Goal: Task Accomplishment & Management: Manage account settings

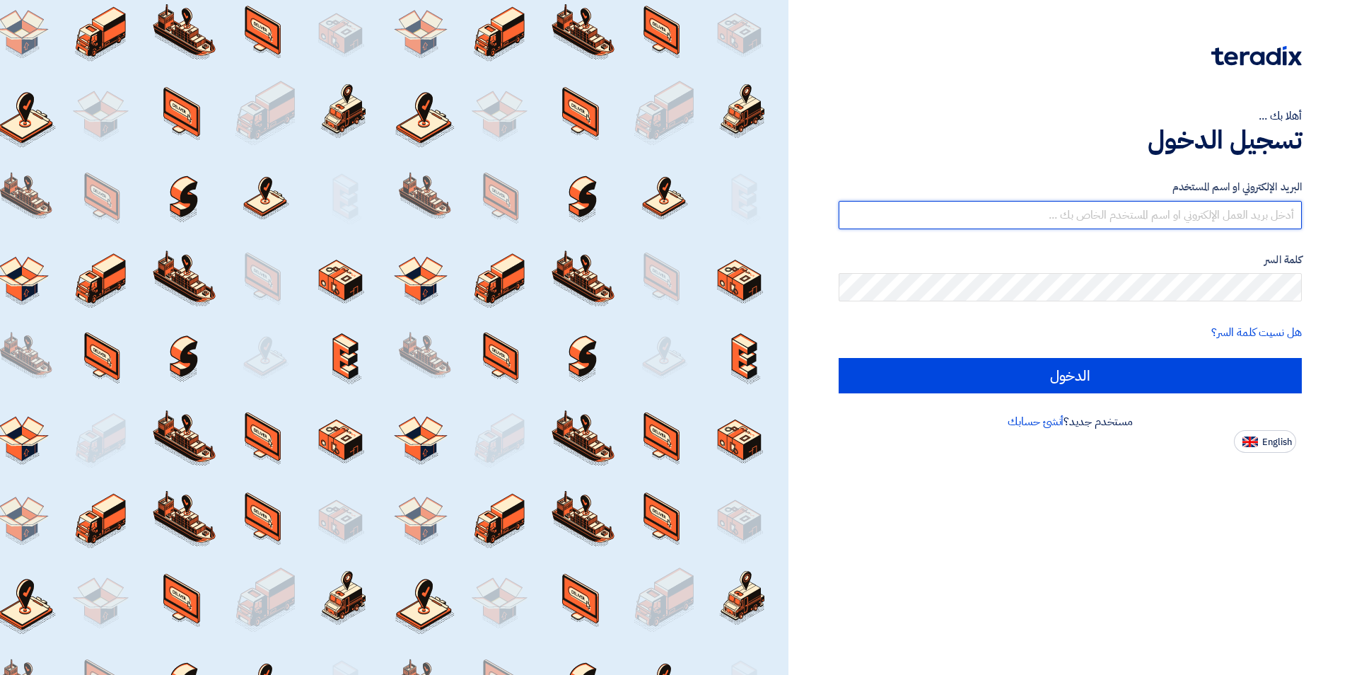
click at [1207, 206] on input "text" at bounding box center [1070, 215] width 463 height 28
type input "turky.zaki@otis.com"
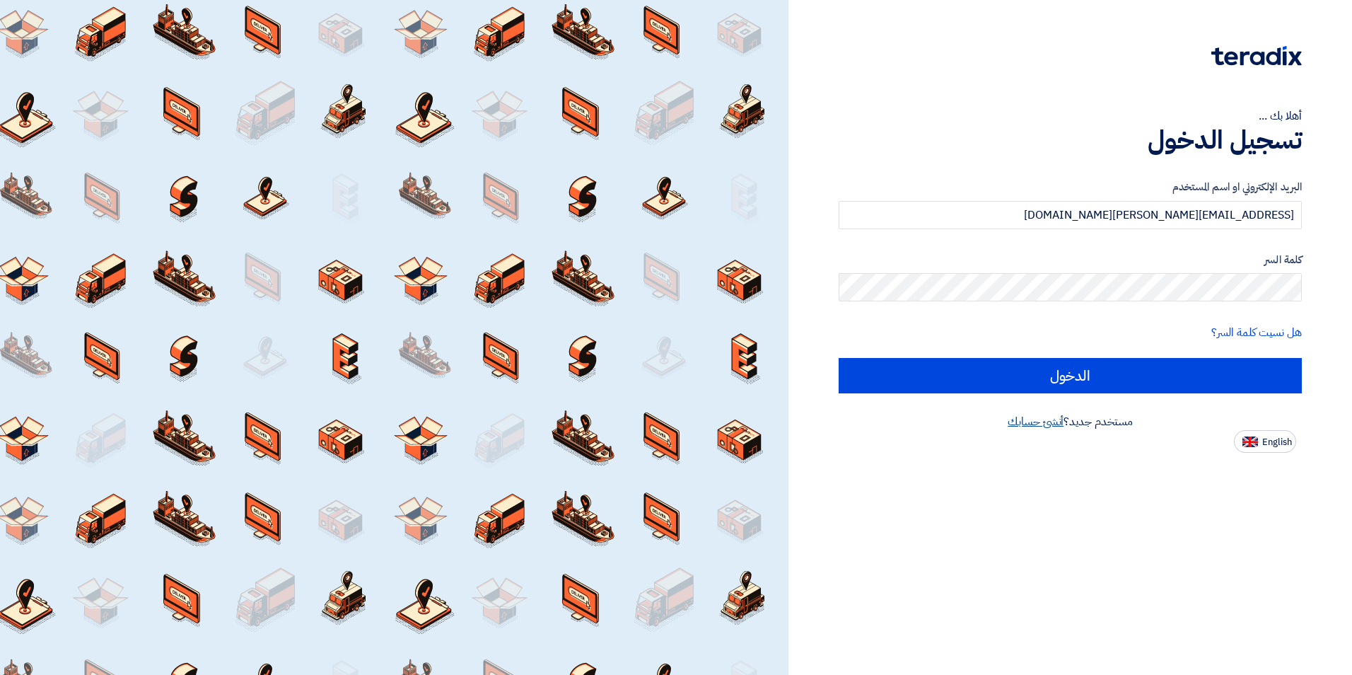
click at [1031, 424] on link "أنشئ حسابك" at bounding box center [1036, 421] width 56 height 17
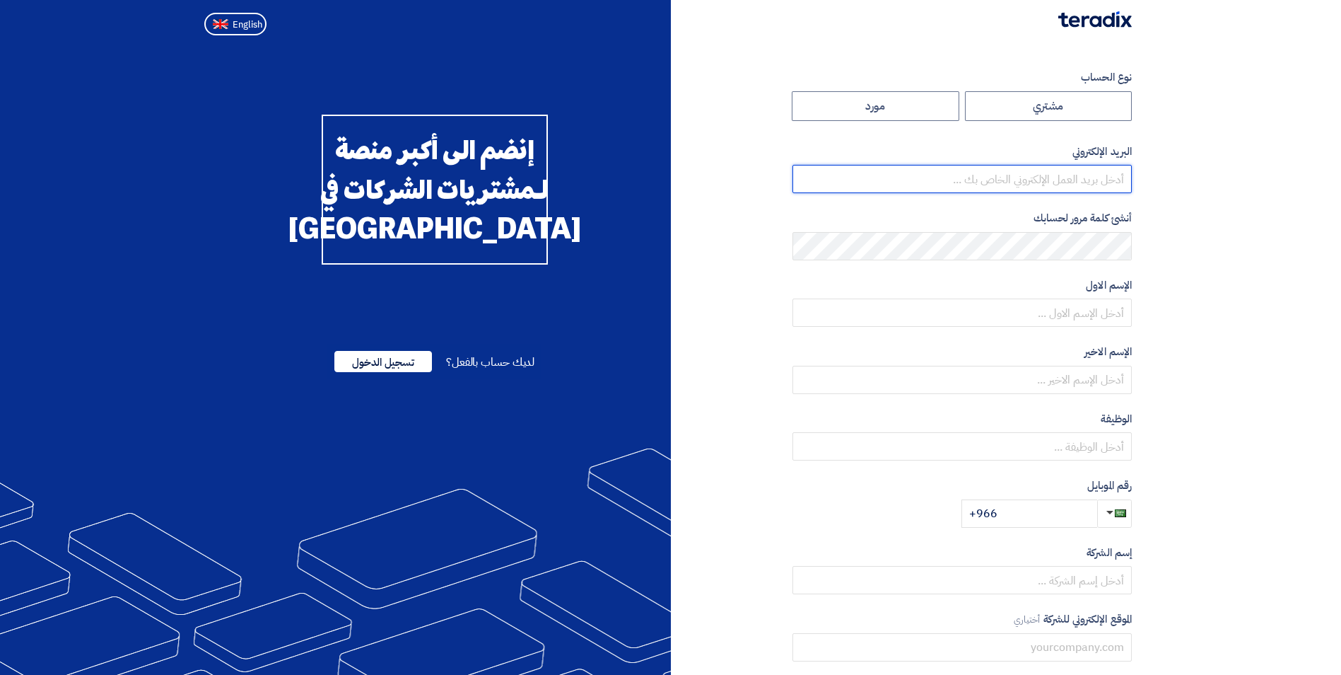
click at [1093, 176] on input "email" at bounding box center [962, 179] width 339 height 28
type input "mohammed.adel@otis.com"
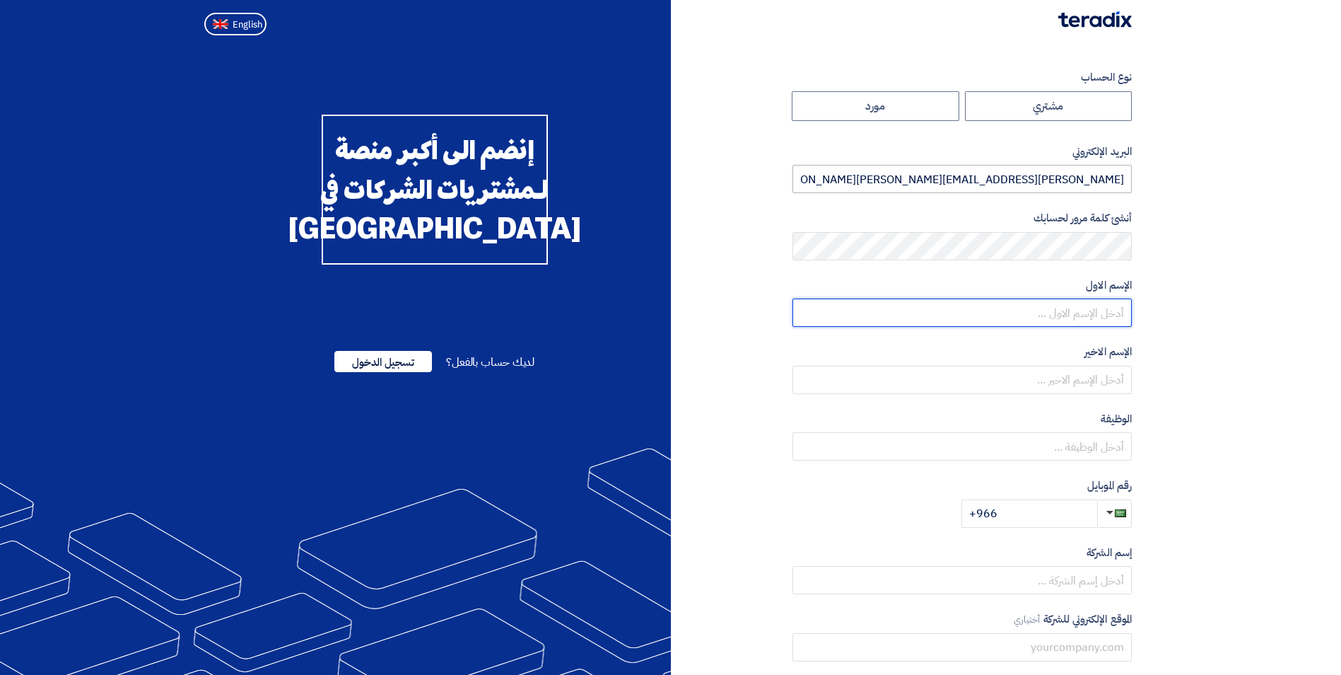
type input "Md"
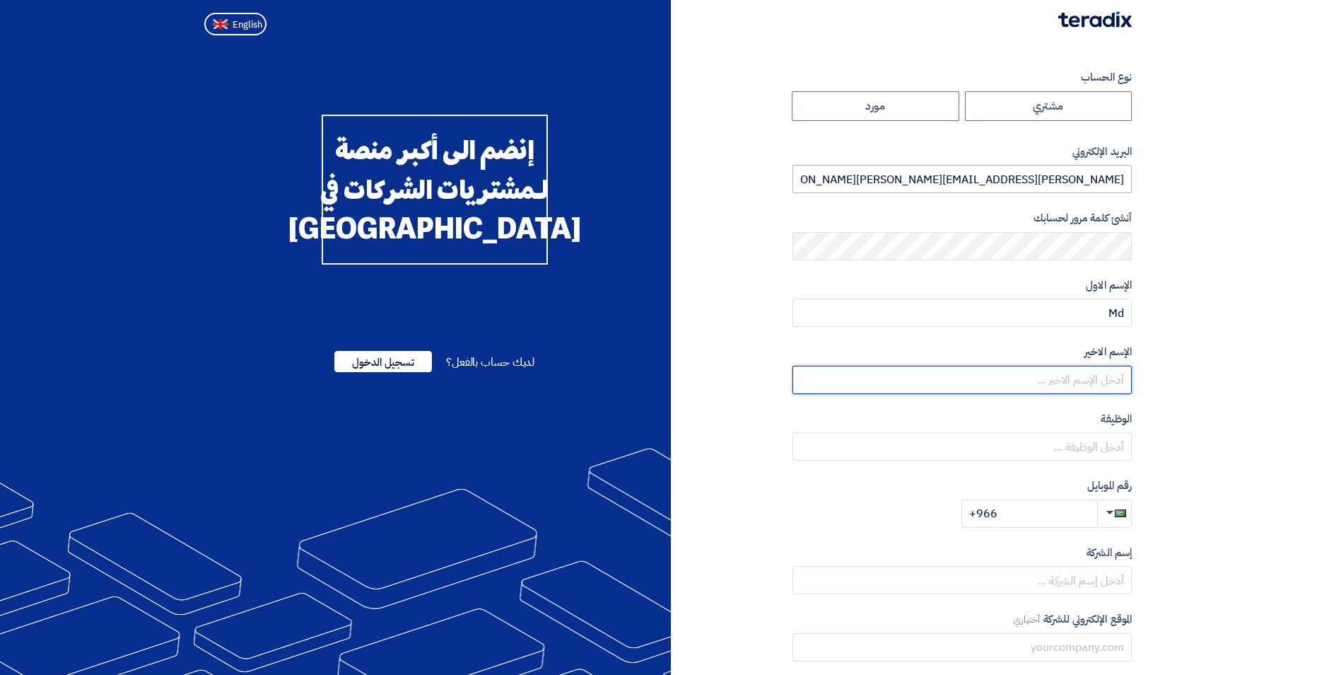
type input "Adel"
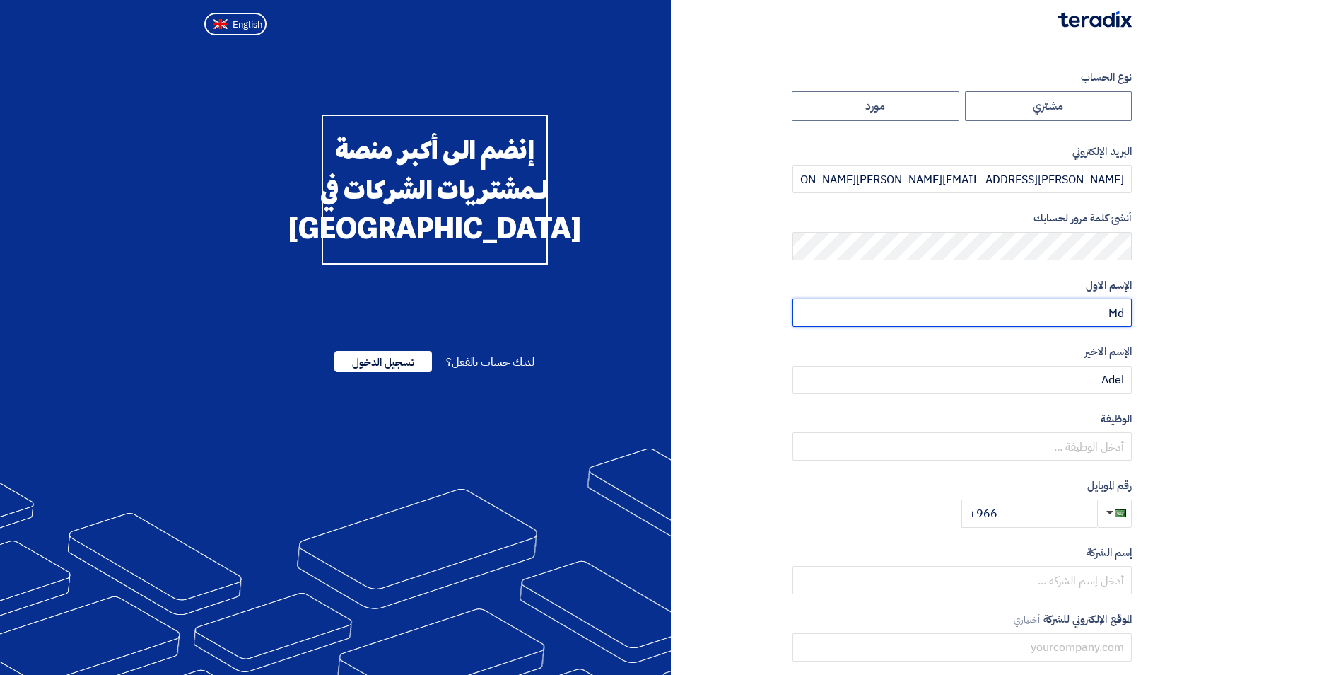
drag, startPoint x: 1094, startPoint y: 310, endPoint x: 1150, endPoint y: 311, distance: 55.9
click at [1150, 311] on section "نوع الحساب مشتري مورد البريد الإلكتروني mohammed.adel@otis.com أنشئ كلمة مرور ل…" at bounding box center [670, 408] width 1341 height 735
type input "[PERSON_NAME]"
click at [1211, 342] on section "نوع الحساب مشتري مورد البريد الإلكتروني mohammed.adel@otis.com أنشئ كلمة مرور ل…" at bounding box center [670, 408] width 1341 height 735
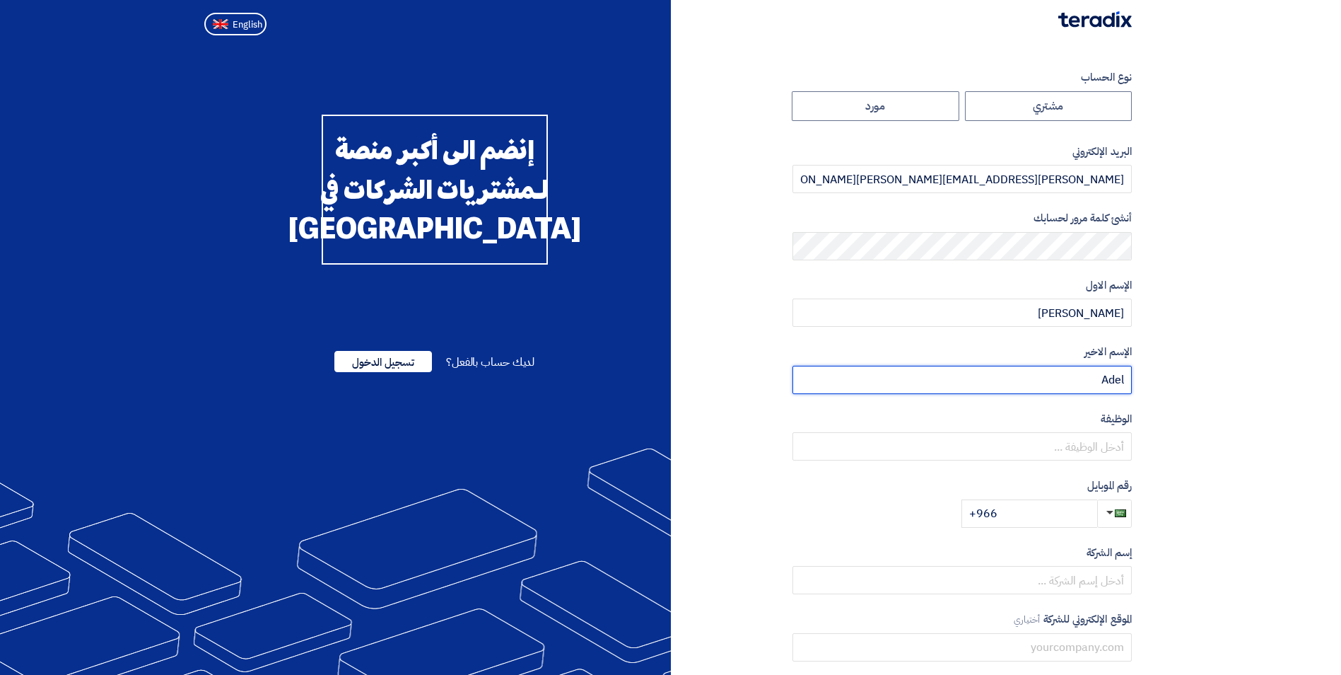
drag, startPoint x: 1064, startPoint y: 376, endPoint x: 1139, endPoint y: 379, distance: 75.0
click at [1139, 379] on div "نوع الحساب مشتري مورد البريد الإلكتروني mohammed.adel@otis.com أنشئ كلمة مرور ل…" at bounding box center [907, 408] width 472 height 678
click at [1191, 417] on section "نوع الحساب مشتري مورد البريد الإلكتروني mohammed.adel@otis.com أنشئ كلمة مرور ل…" at bounding box center [670, 408] width 1341 height 735
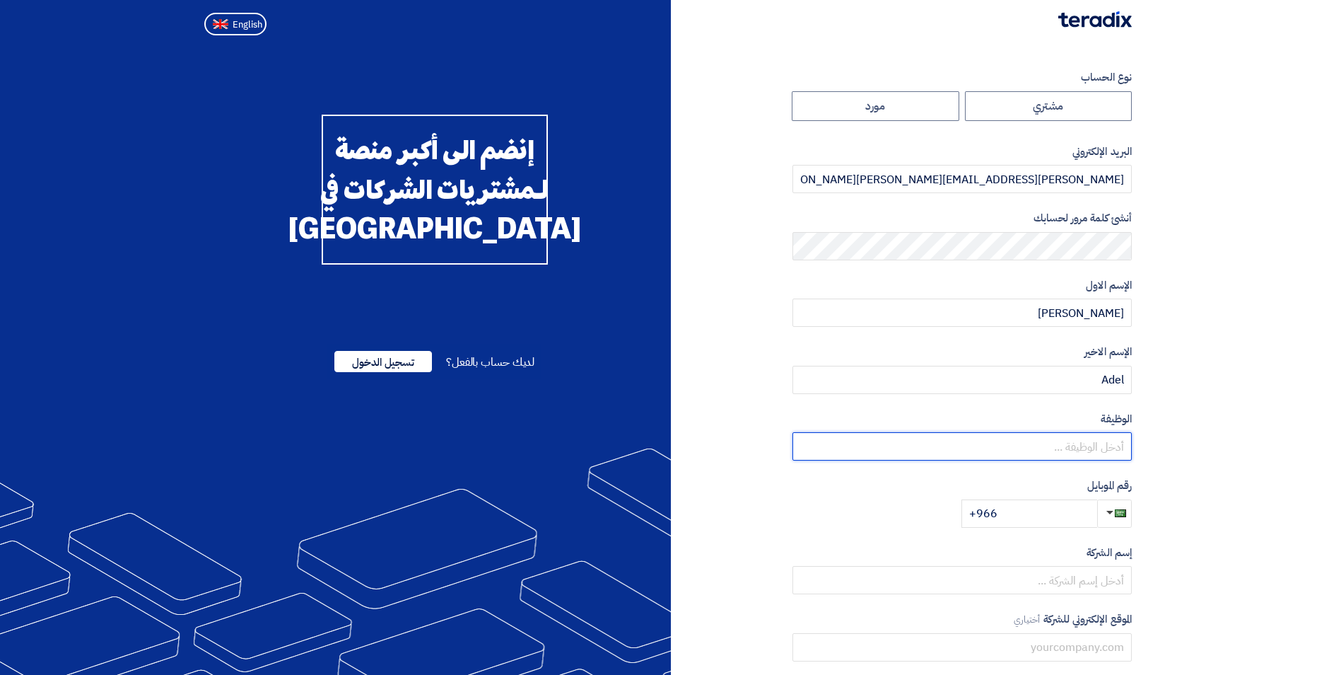
click at [1100, 443] on input "text" at bounding box center [962, 446] width 339 height 28
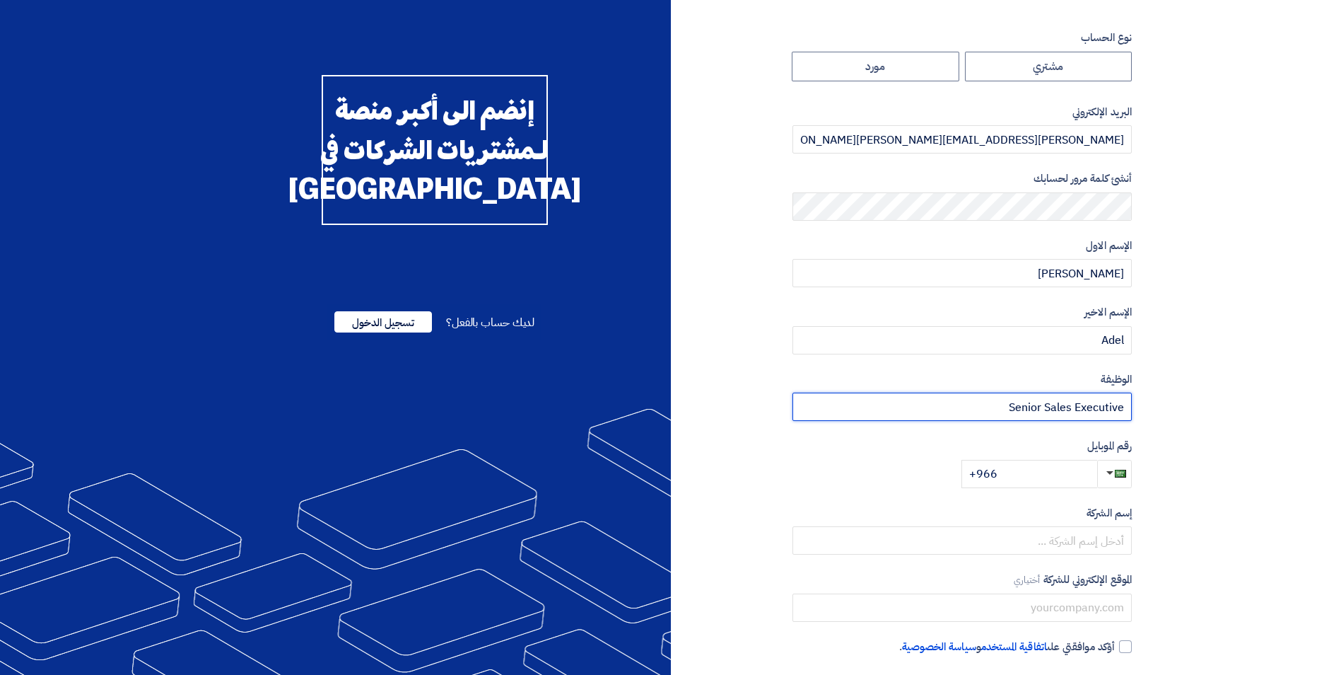
scroll to position [40, 0]
type input "Senior Sales Executive"
click at [1032, 474] on input "+966" at bounding box center [1030, 473] width 136 height 28
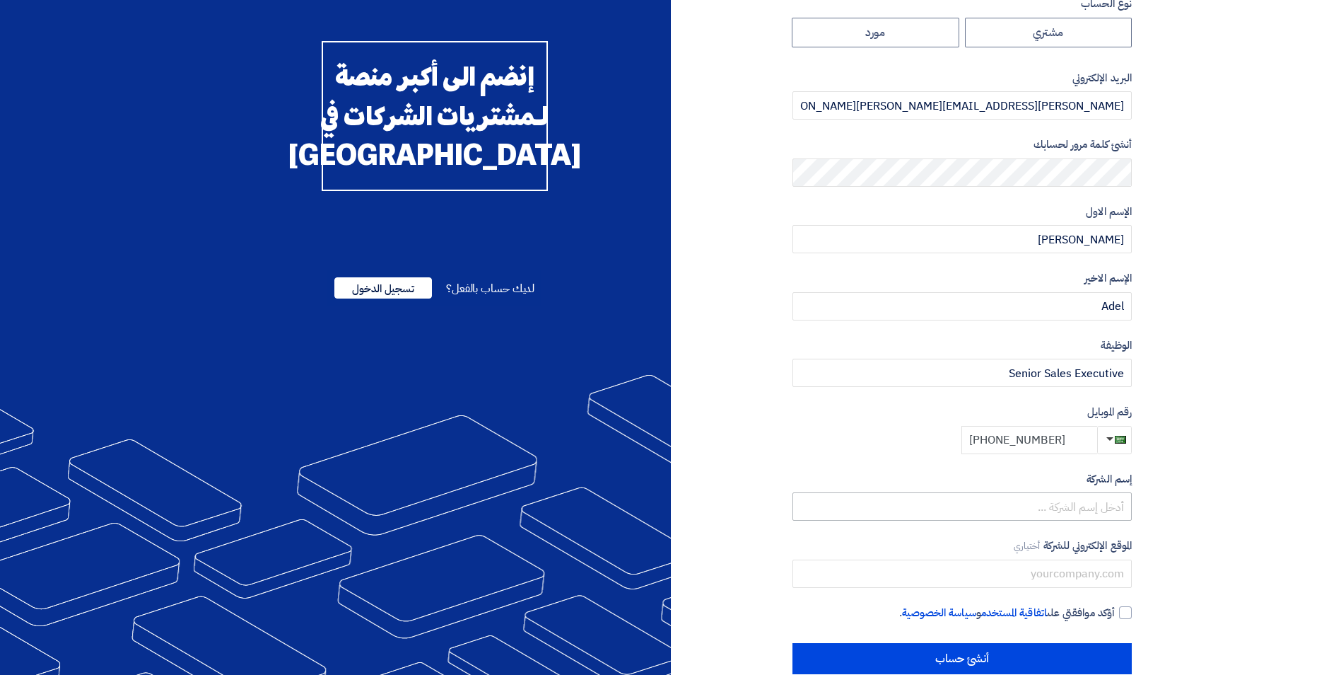
scroll to position [101, 0]
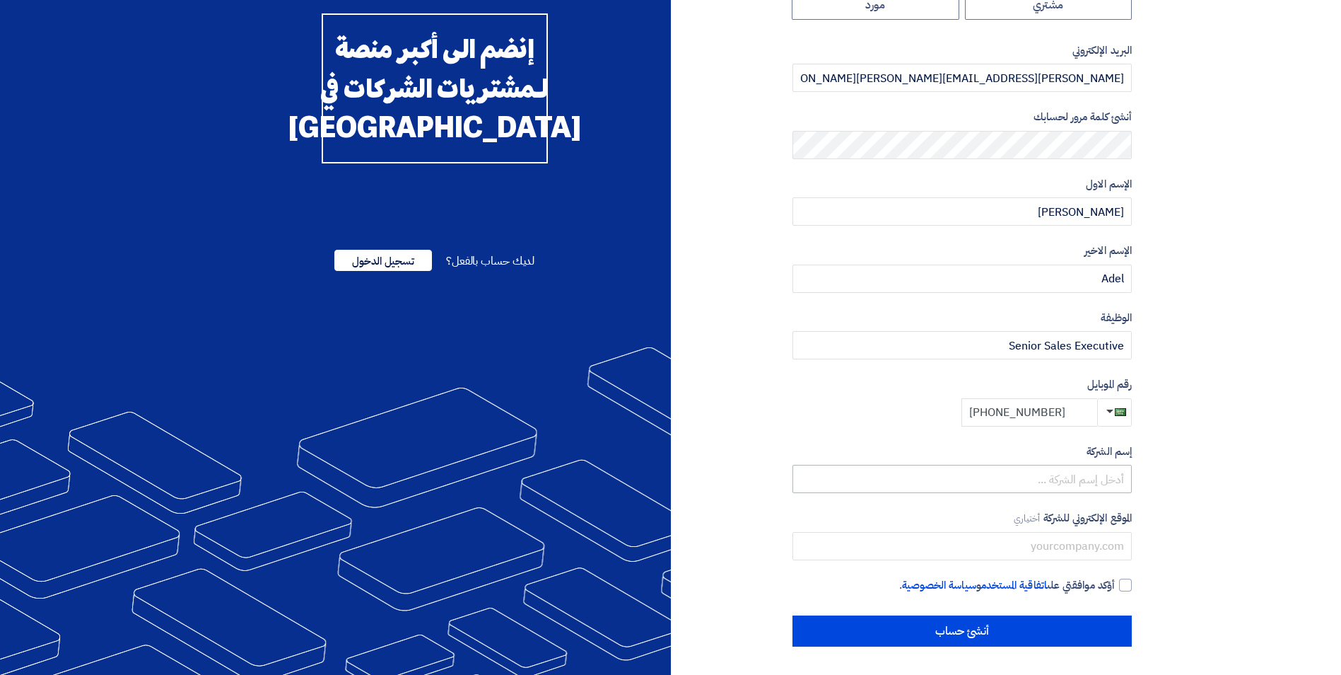
type input "+966 555362238"
click at [1064, 480] on input "text" at bounding box center [962, 479] width 339 height 28
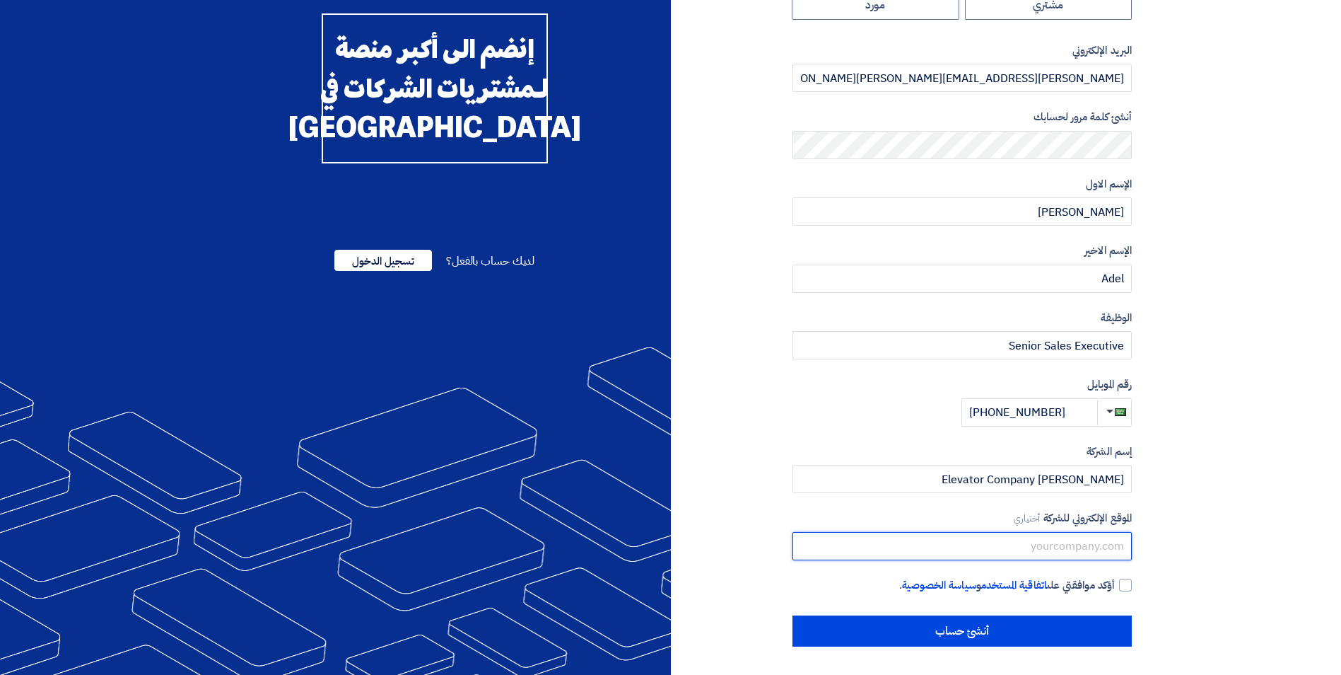
click at [1094, 547] on input "text" at bounding box center [962, 546] width 339 height 28
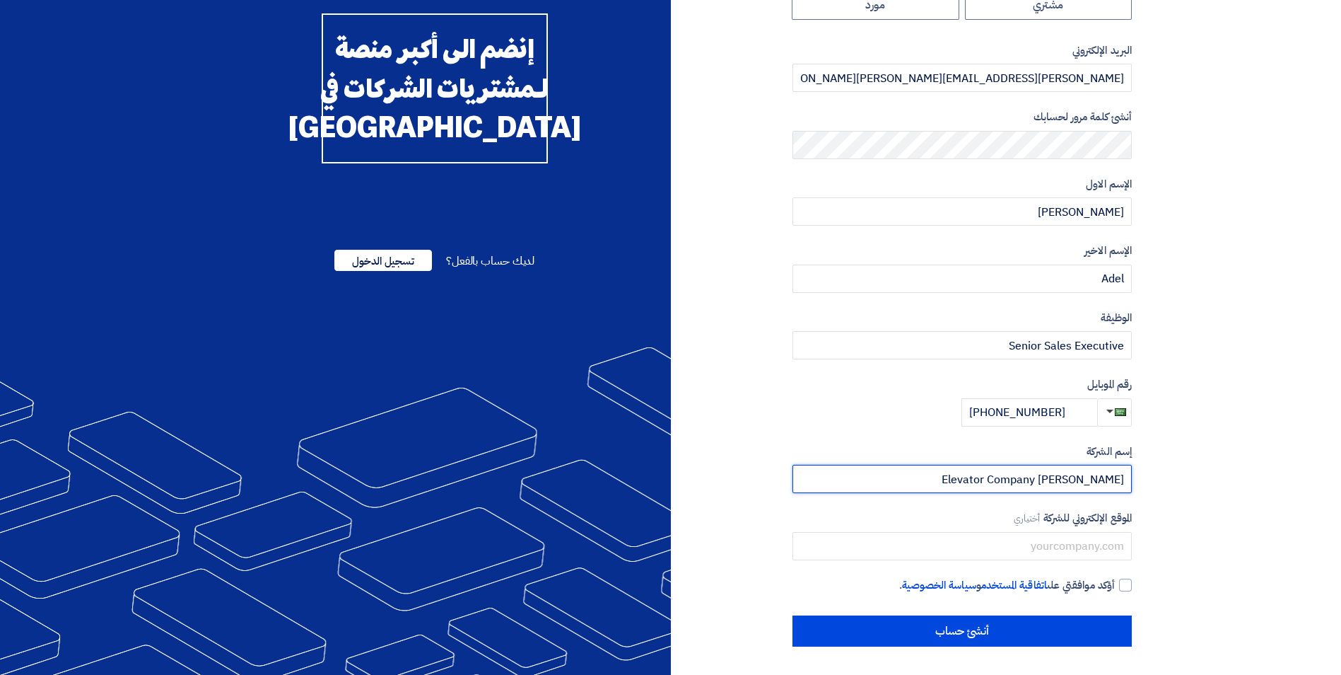
drag, startPoint x: 979, startPoint y: 474, endPoint x: 1153, endPoint y: 479, distance: 173.3
click at [1153, 479] on section "نوع الحساب مشتري مورد البريد الإلكتروني mohammed.adel@otis.com أنشئ كلمة مرور ل…" at bounding box center [670, 307] width 1341 height 735
paste input "Saudi Arabia Ltd"
type input "Otis Elevator Company Saudi Arabia Ltd"
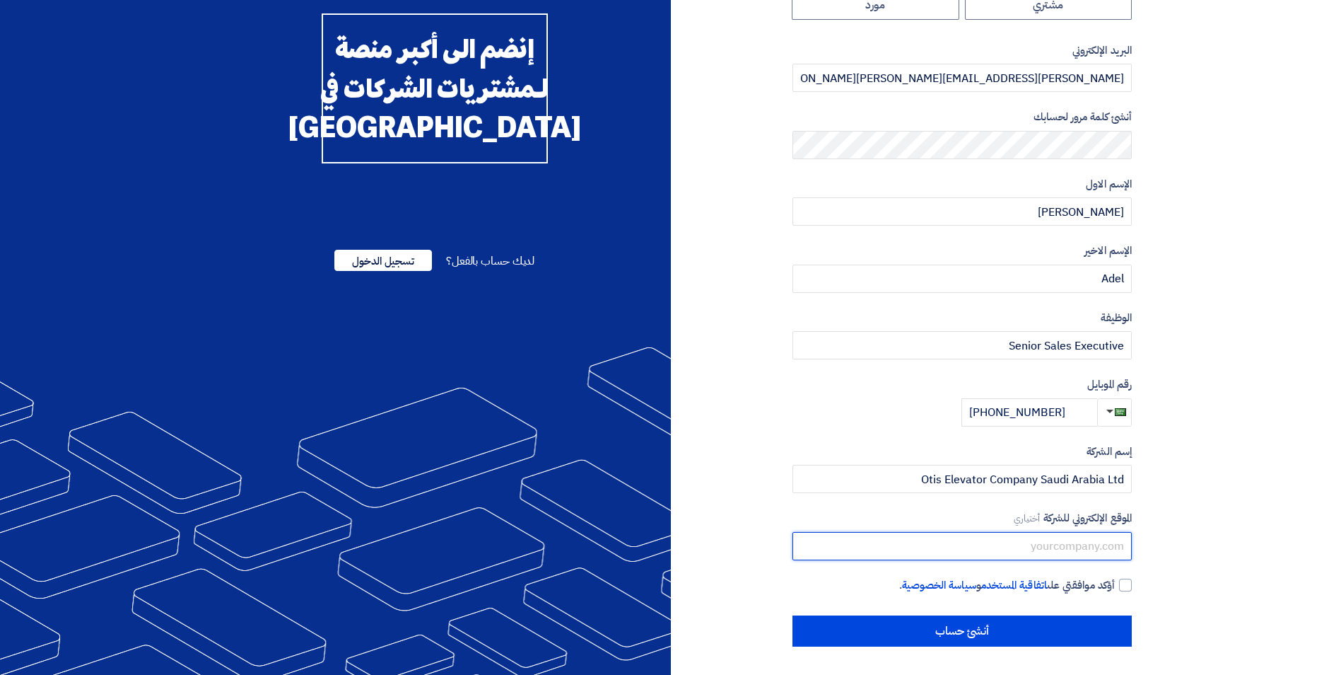
click at [1037, 553] on input "text" at bounding box center [962, 546] width 339 height 28
click at [1078, 544] on input "text" at bounding box center [962, 546] width 339 height 28
paste input "www.otis.com"
type input "www.otis.com"
click at [1128, 589] on div at bounding box center [1125, 584] width 13 height 13
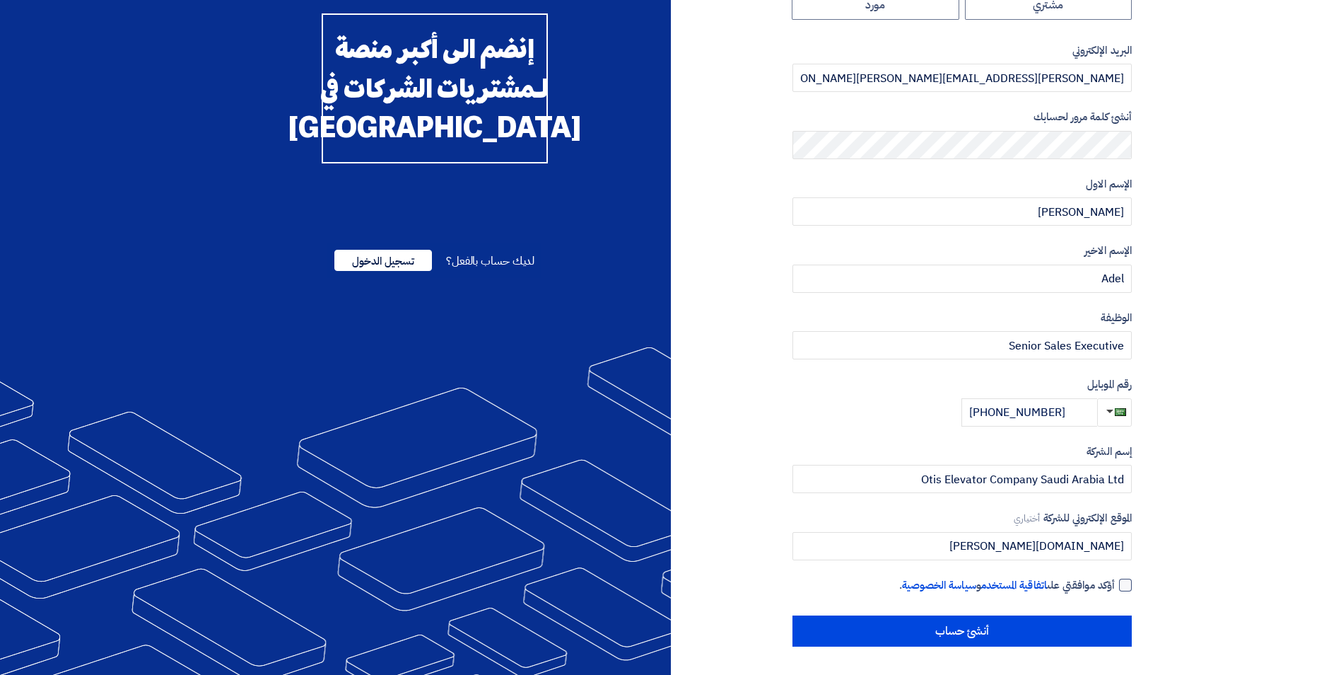
click at [1115, 589] on input "أؤكد موافقتي على اتفاقية المستخدم و سياسة الخصوصية ." at bounding box center [945, 591] width 339 height 28
checkbox input "true"
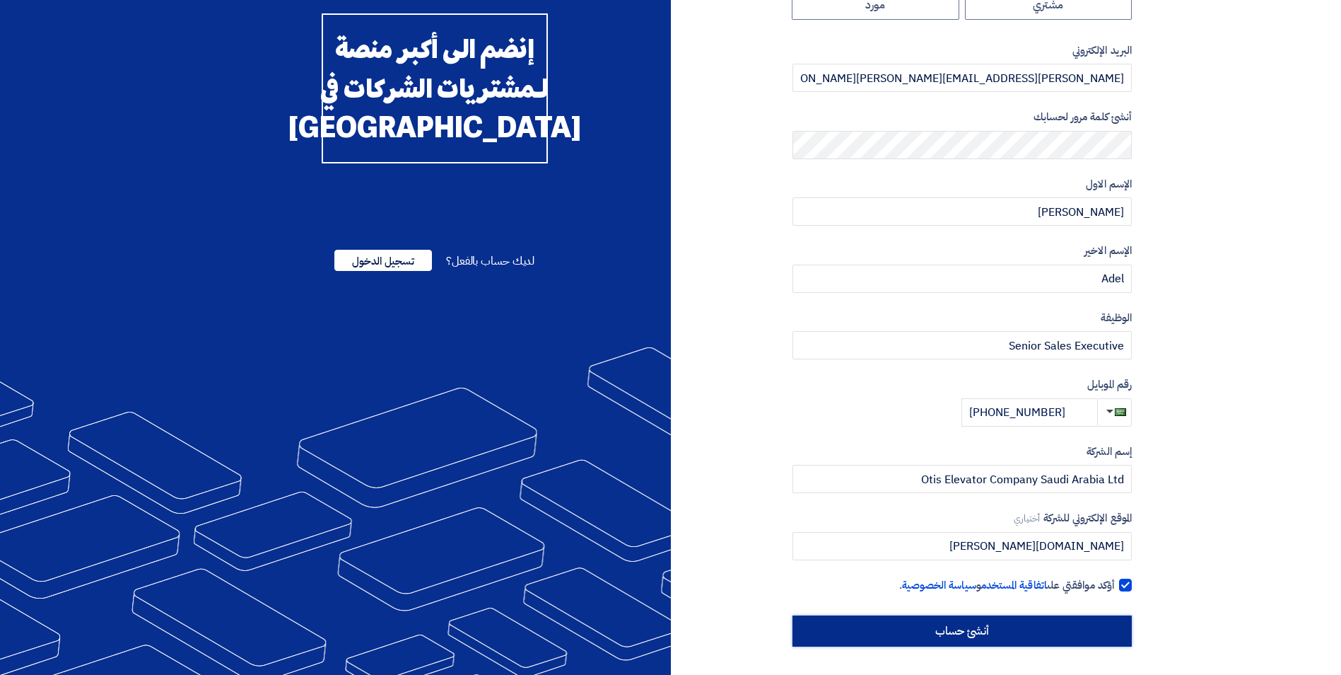
click at [941, 636] on input "أنشئ حساب" at bounding box center [962, 630] width 339 height 31
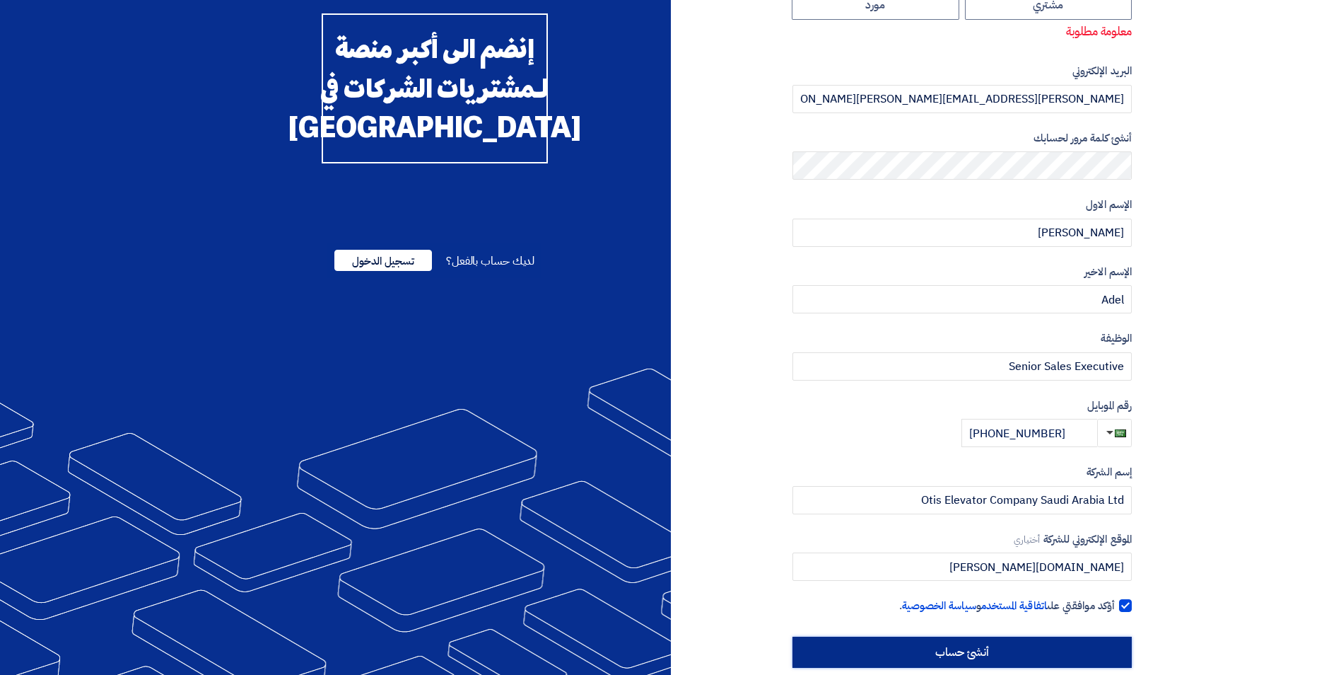
scroll to position [0, 0]
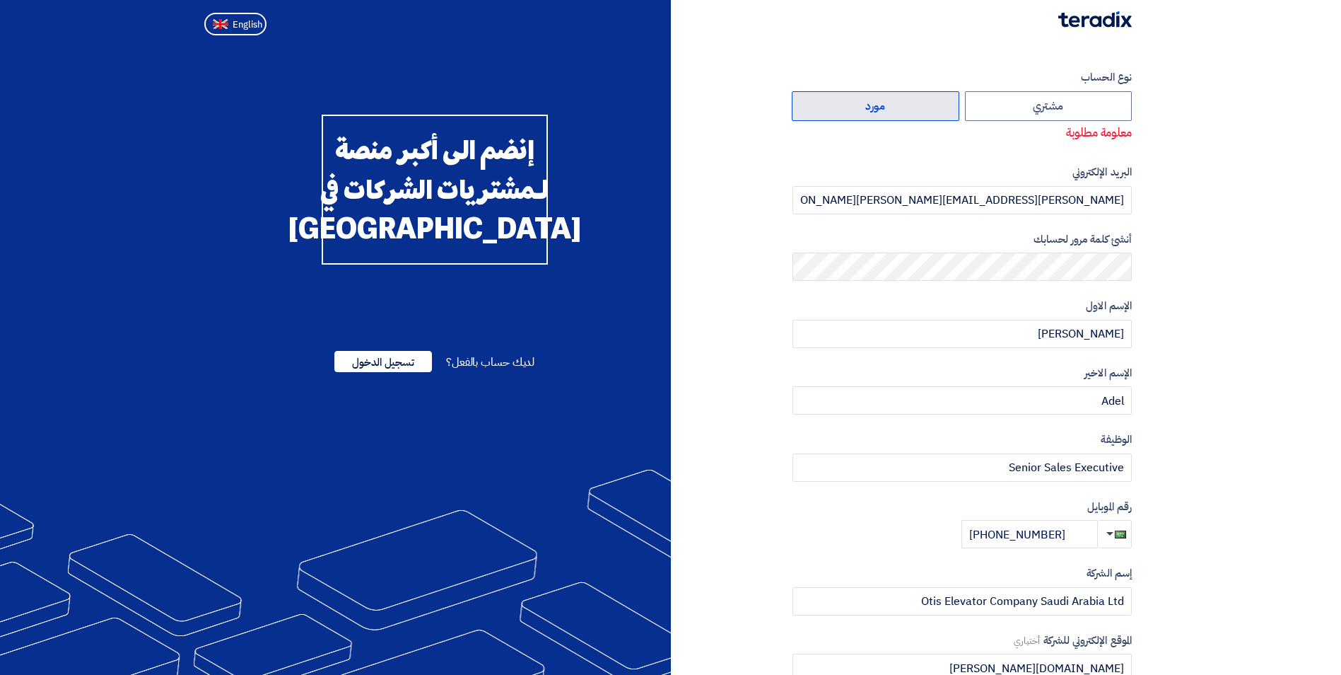
click at [886, 104] on label "مورد" at bounding box center [876, 106] width 168 height 30
click at [886, 104] on input "مورد" at bounding box center [876, 106] width 166 height 28
radio input "true"
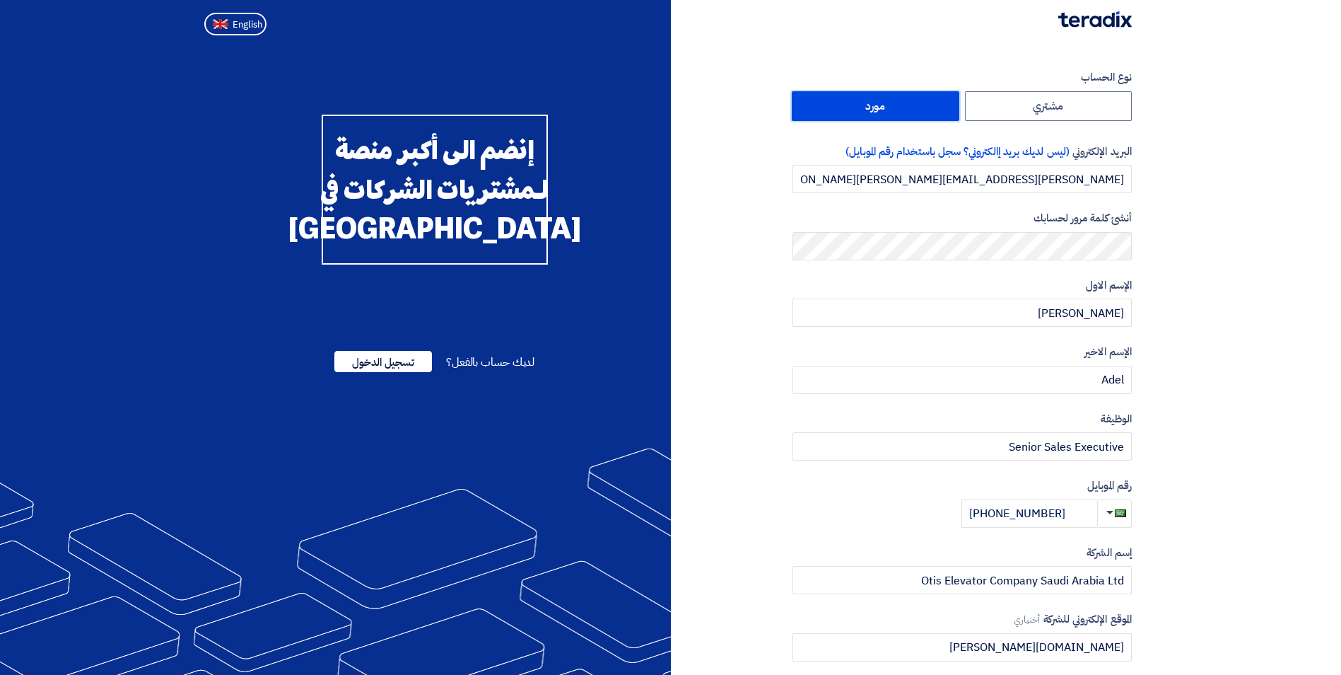
scroll to position [101, 0]
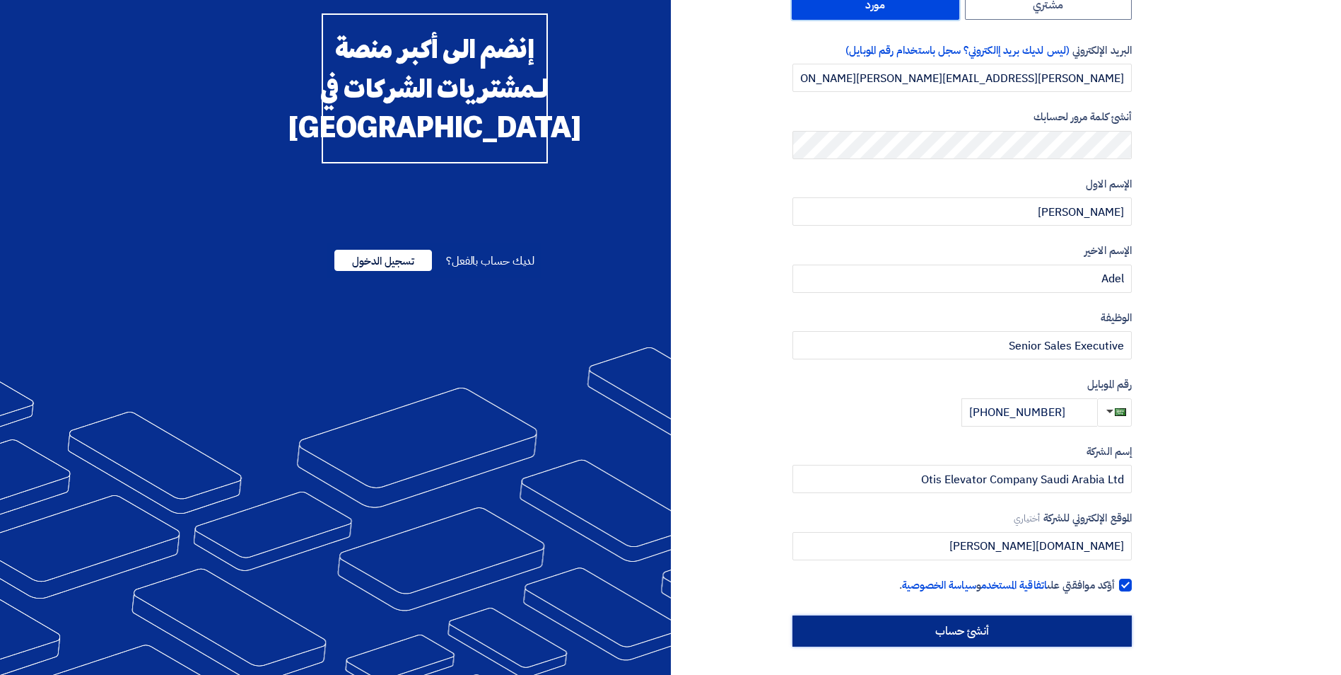
click at [1033, 626] on input "أنشئ حساب" at bounding box center [962, 630] width 339 height 31
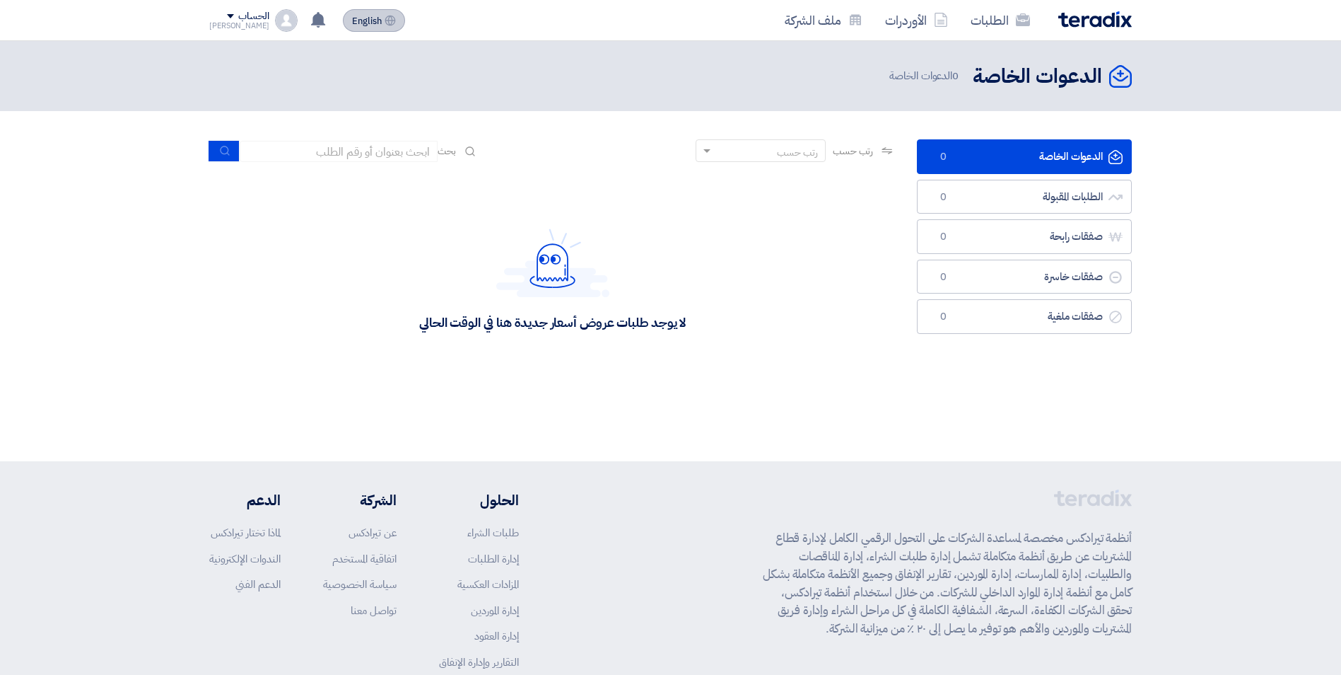
click at [352, 19] on span "English" at bounding box center [367, 21] width 30 height 10
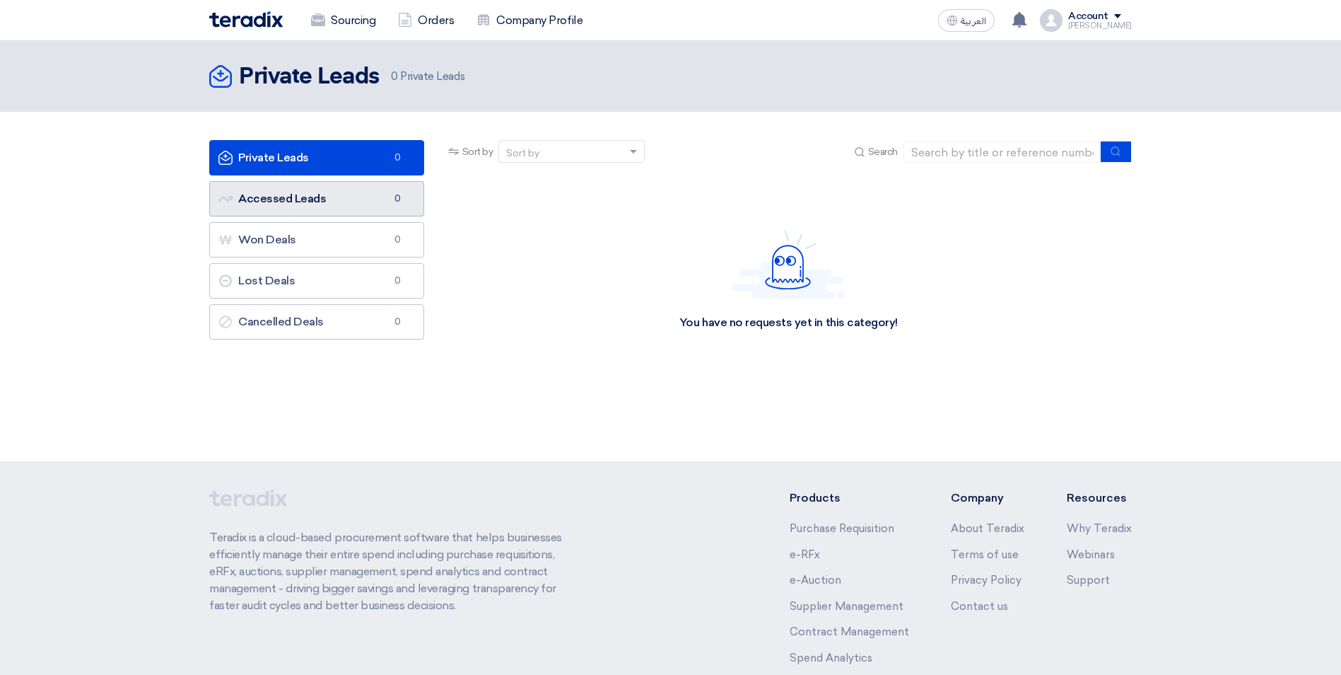
click at [337, 197] on link "Accessed Leads Accessed Leads 0" at bounding box center [316, 198] width 215 height 35
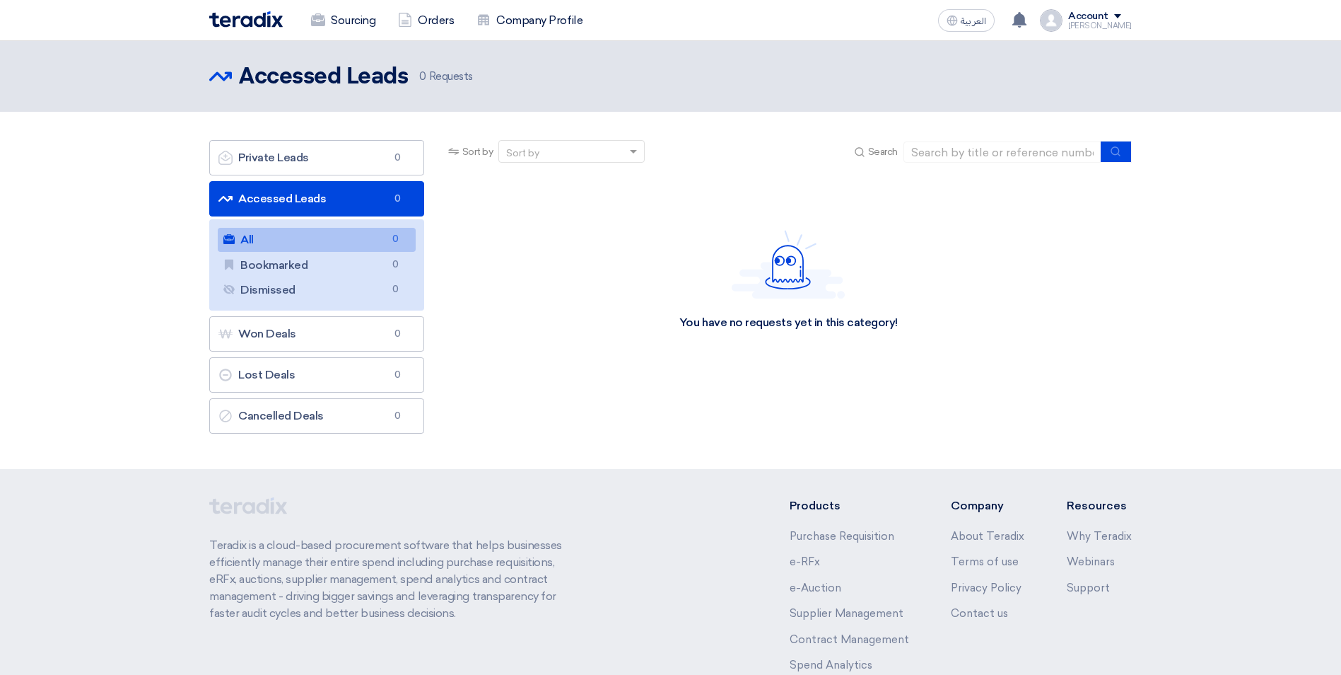
click at [538, 242] on div "You have no requests yet in this category!" at bounding box center [788, 280] width 687 height 212
click at [1095, 14] on div "Account" at bounding box center [1088, 17] width 40 height 12
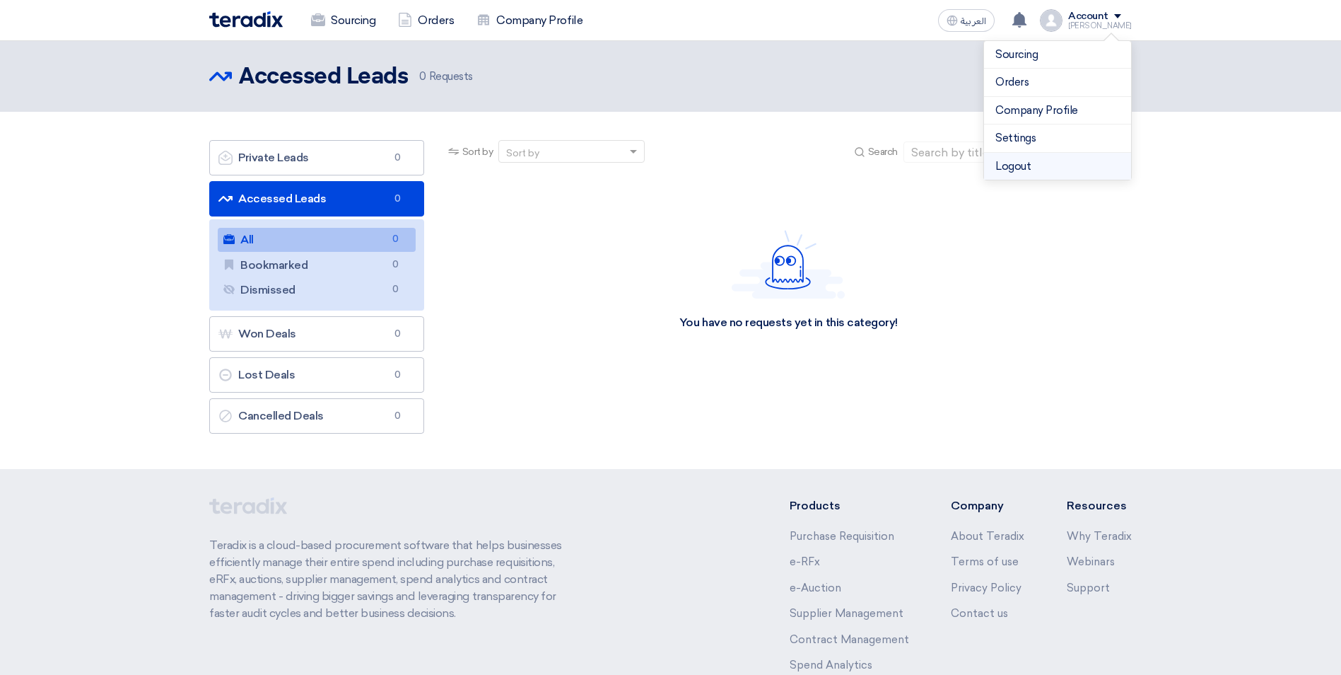
click at [1028, 164] on li "Logout" at bounding box center [1057, 167] width 147 height 28
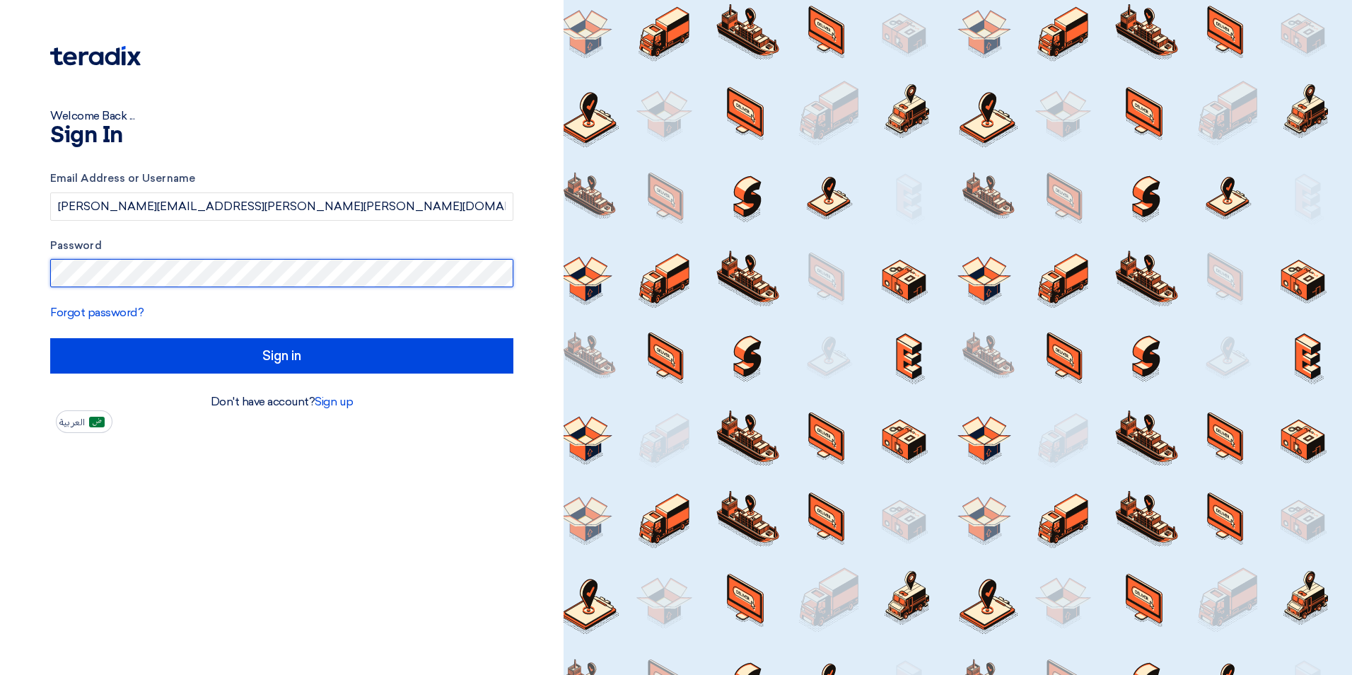
click at [0, 273] on html "Welcome Back ... Sign In Email Address or Username mohammed.adel@otis.com Passw…" at bounding box center [676, 337] width 1352 height 675
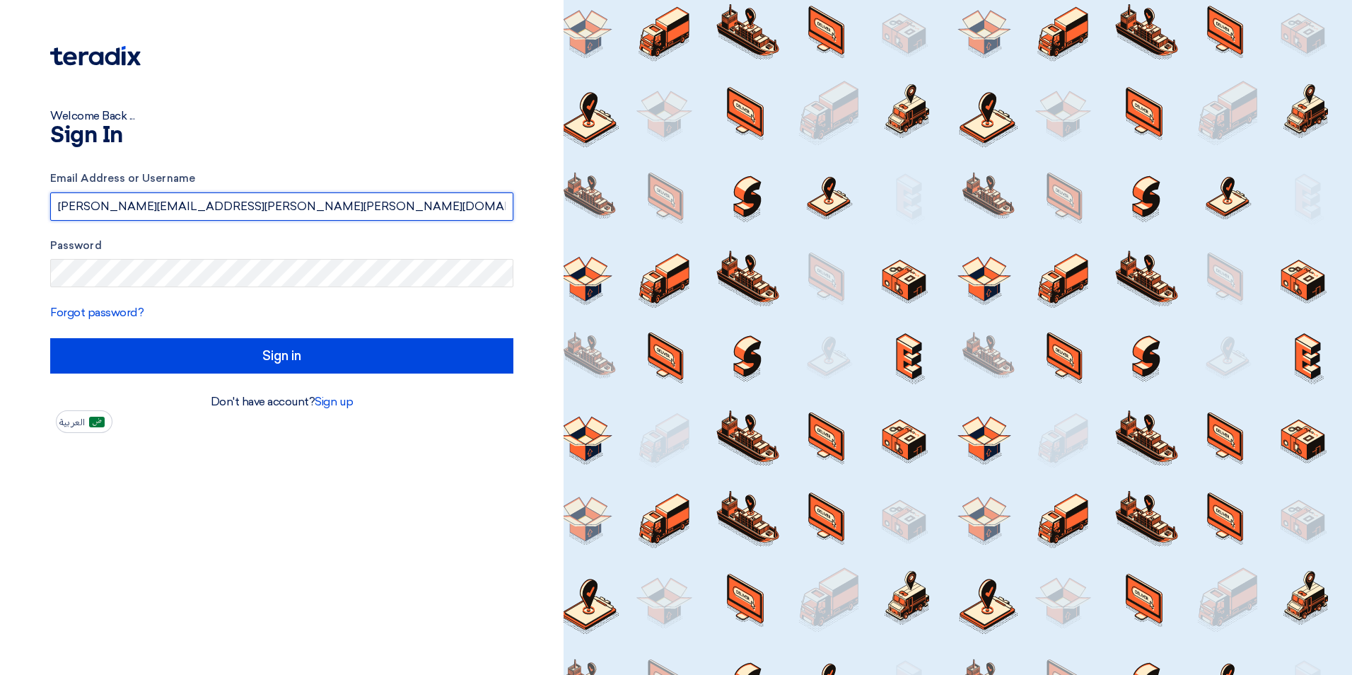
drag, startPoint x: 226, startPoint y: 207, endPoint x: -17, endPoint y: 208, distance: 243.3
click at [0, 208] on html "Welcome Back ... Sign In Email Address or Username mohammed.adel@otis.com Passw…" at bounding box center [676, 337] width 1352 height 675
paste input "Turky.zaki"
type input "Turky.zaki@otis.com"
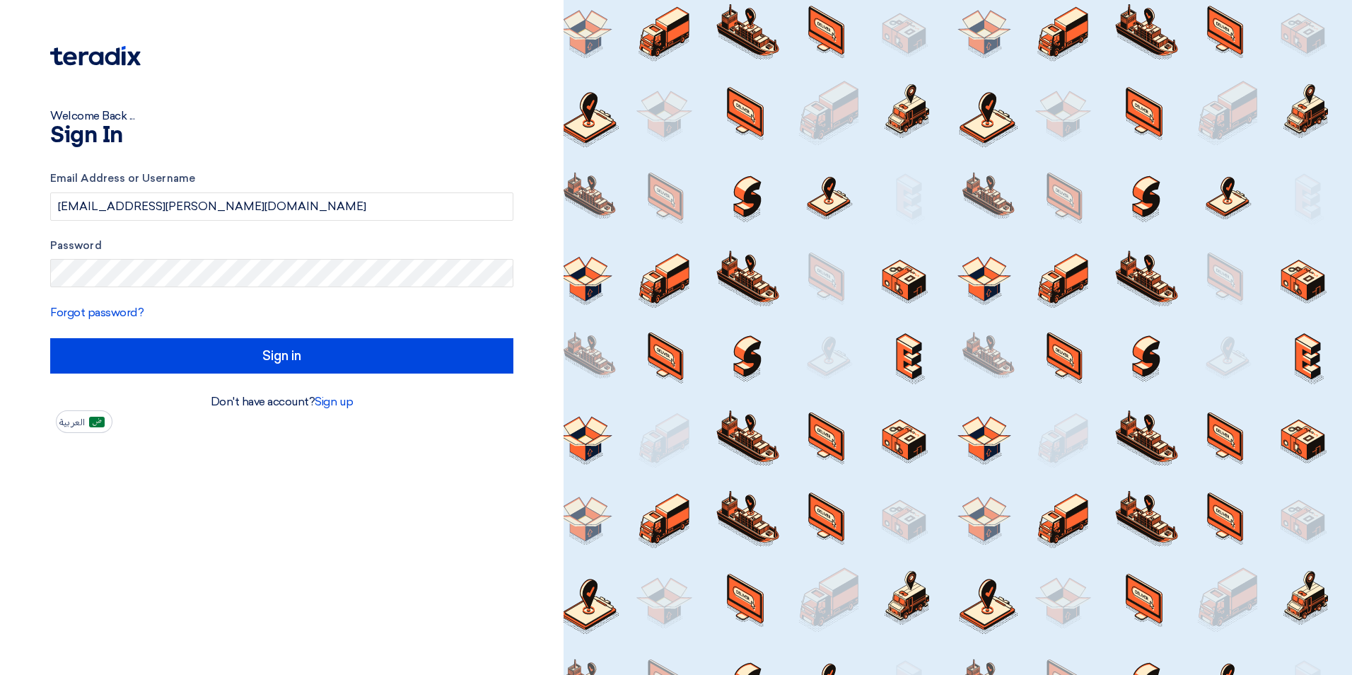
click at [388, 325] on form "Email Address or Username Turky.zaki@otis.com Password Forgot password? Sign in" at bounding box center [281, 271] width 463 height 203
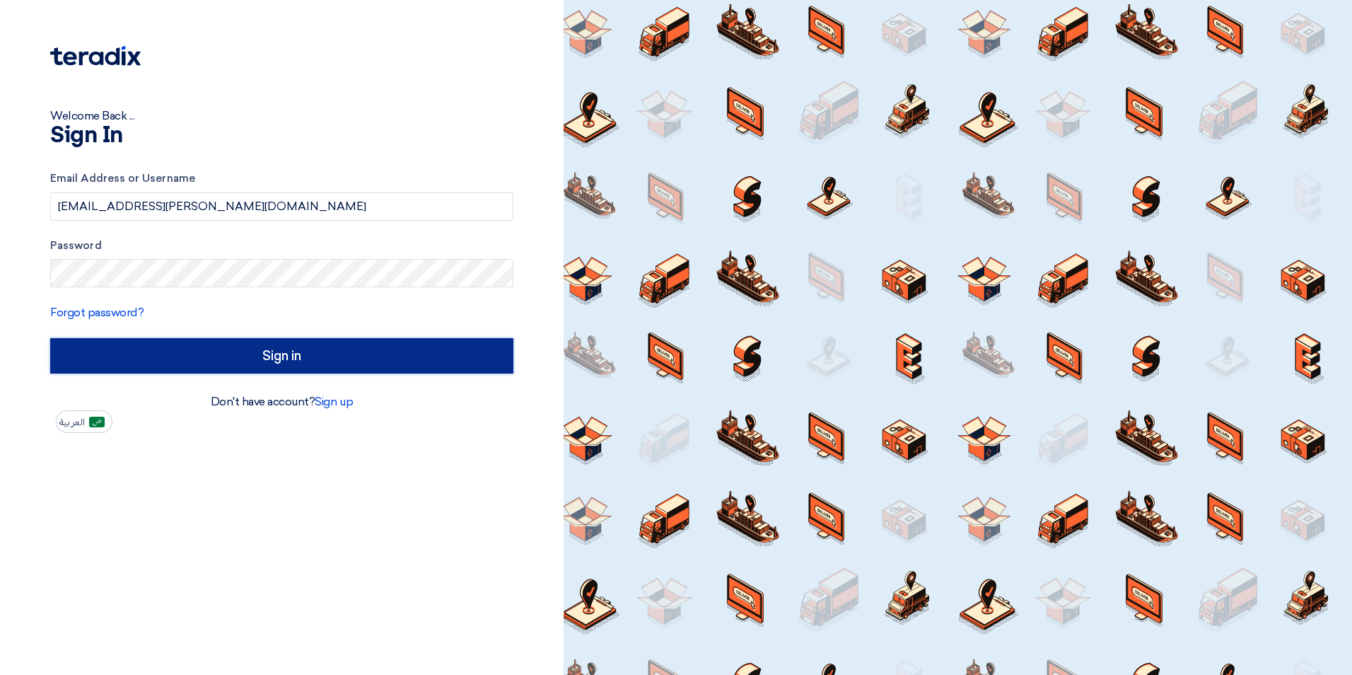
click at [327, 364] on input "Sign in" at bounding box center [281, 355] width 463 height 35
type input "الدخول"
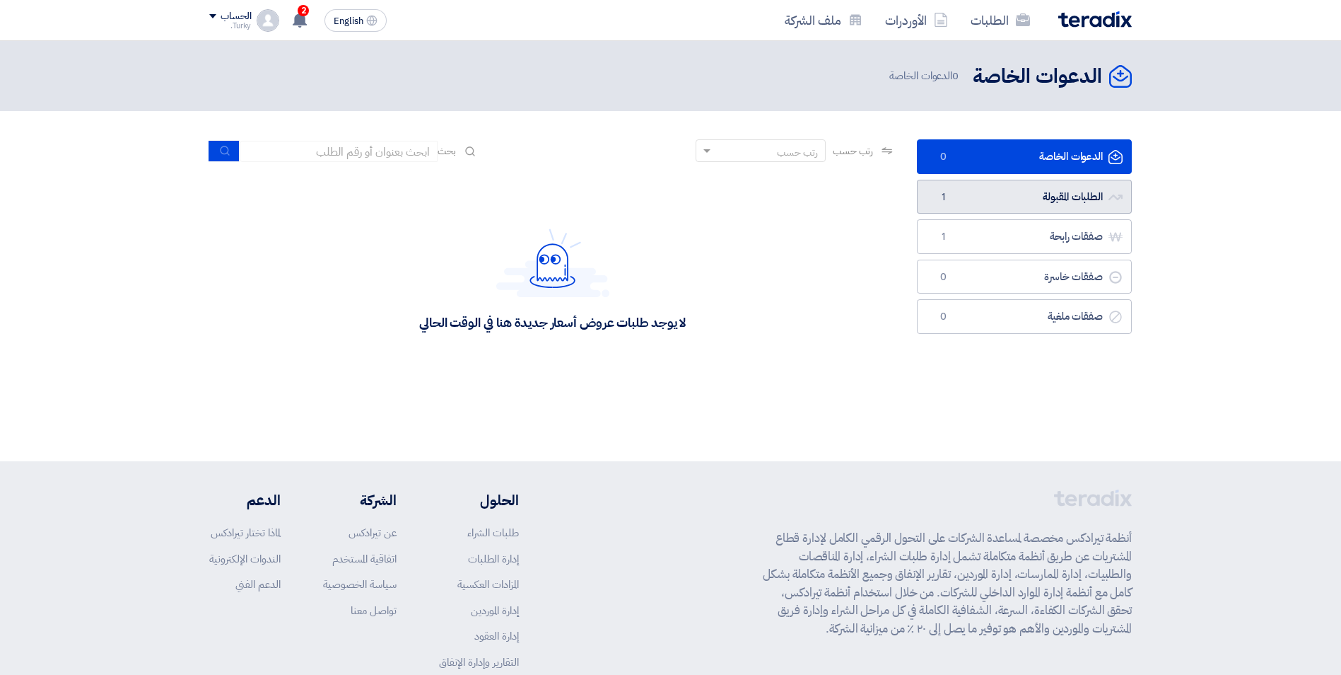
click at [1035, 192] on link "الطلبات المقبولة الطلبات المقبولة 1" at bounding box center [1024, 197] width 215 height 35
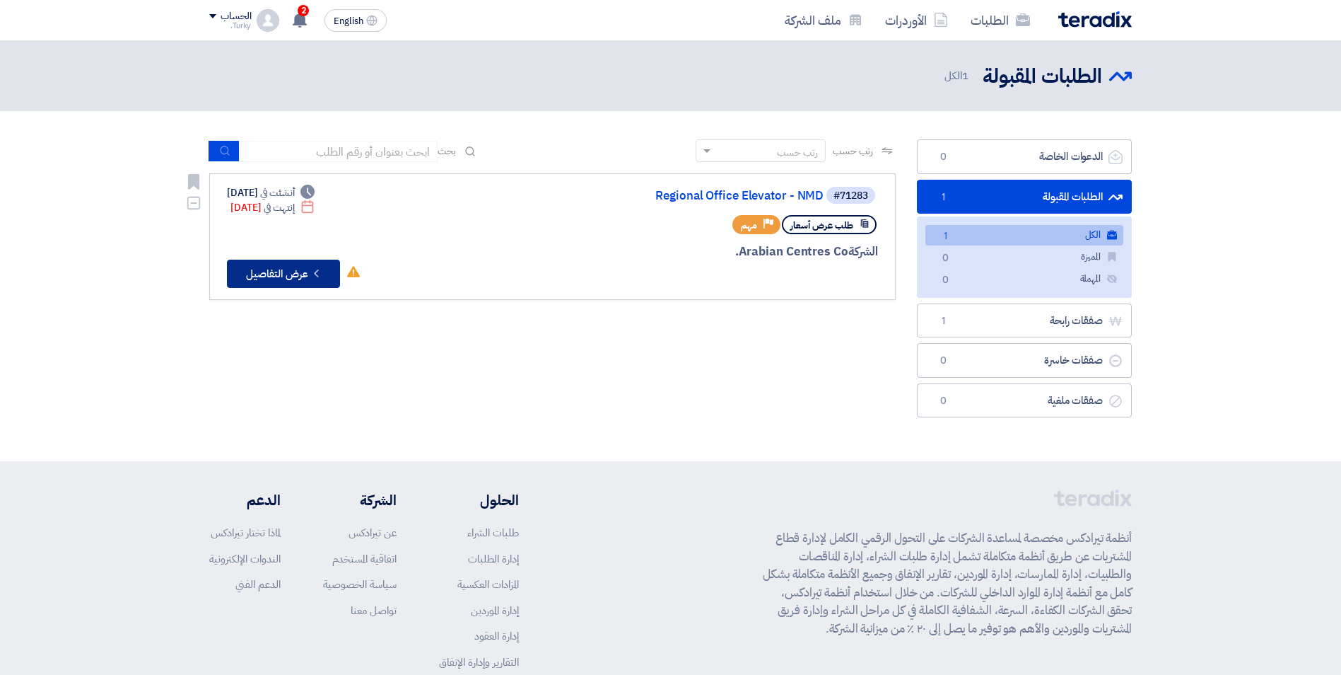
click at [264, 269] on button "Check details عرض التفاصيل" at bounding box center [283, 274] width 113 height 28
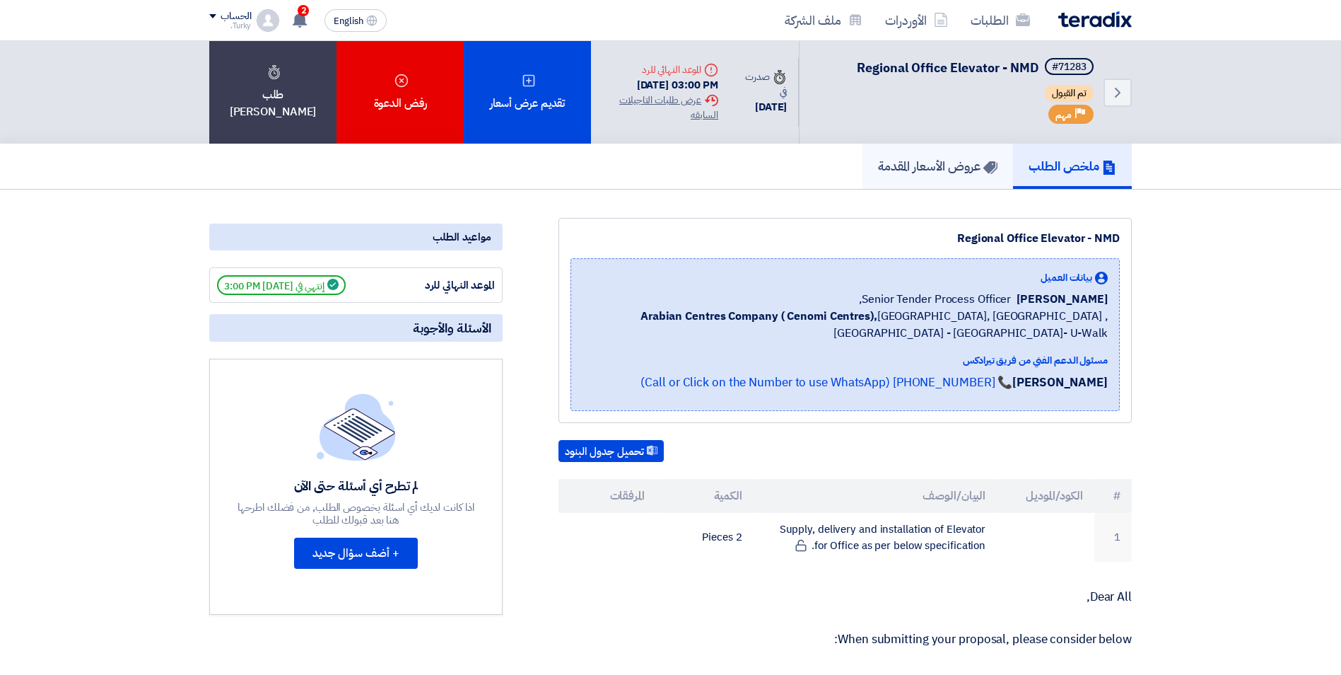
click at [933, 162] on h5 "عروض الأسعار المقدمة" at bounding box center [938, 166] width 120 height 16
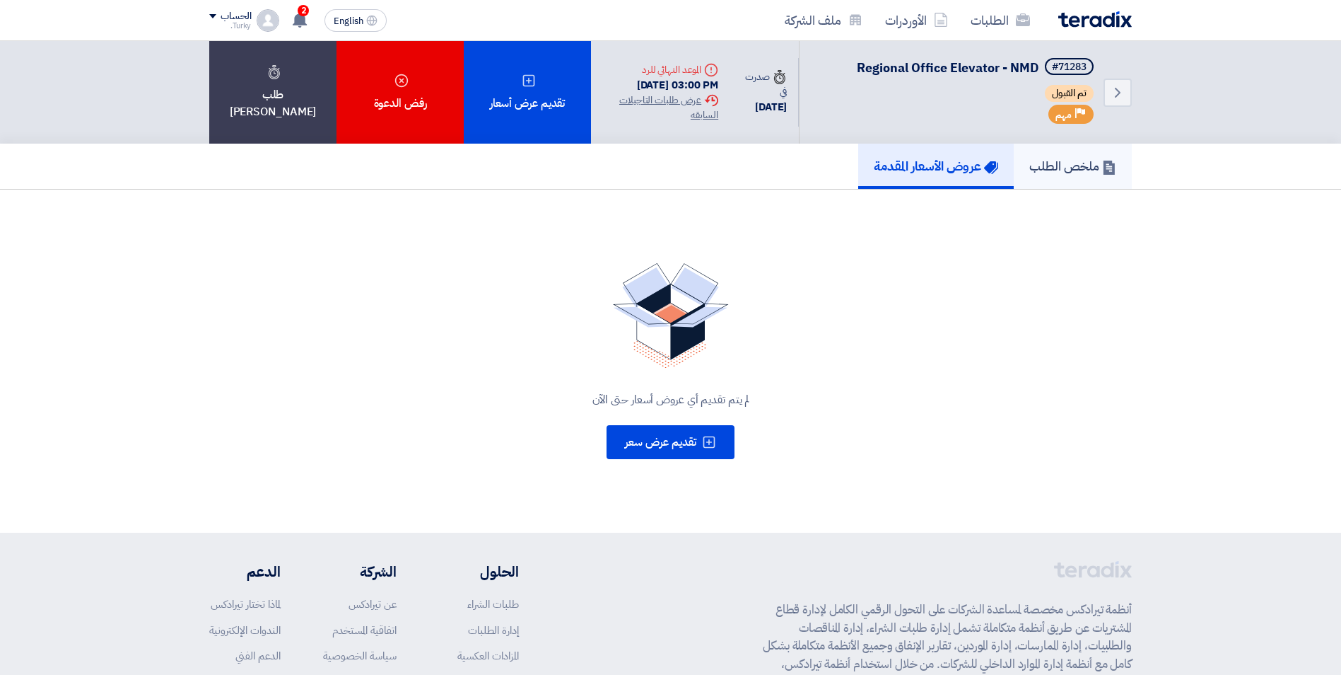
click at [1053, 165] on h5 "ملخص الطلب" at bounding box center [1073, 166] width 87 height 16
